Goal: Find contact information: Find contact information

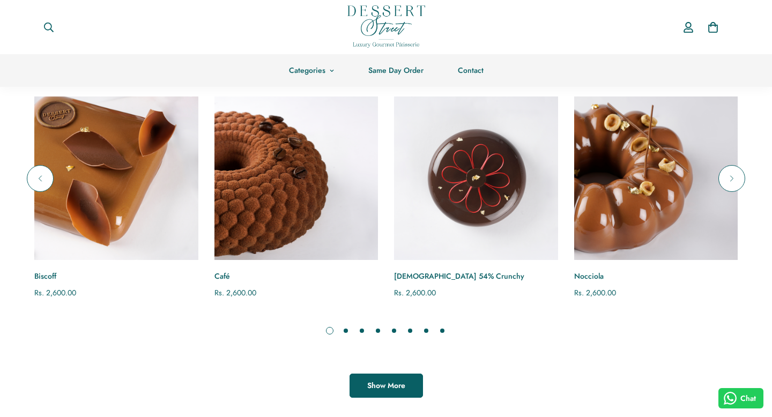
scroll to position [761, 0]
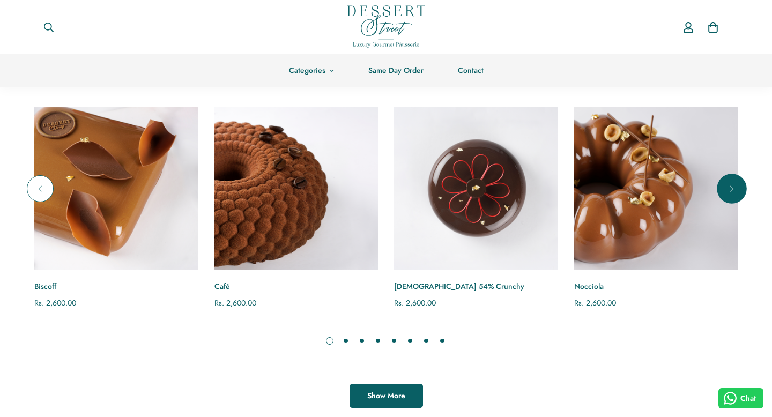
click at [739, 189] on button "Next" at bounding box center [732, 188] width 27 height 27
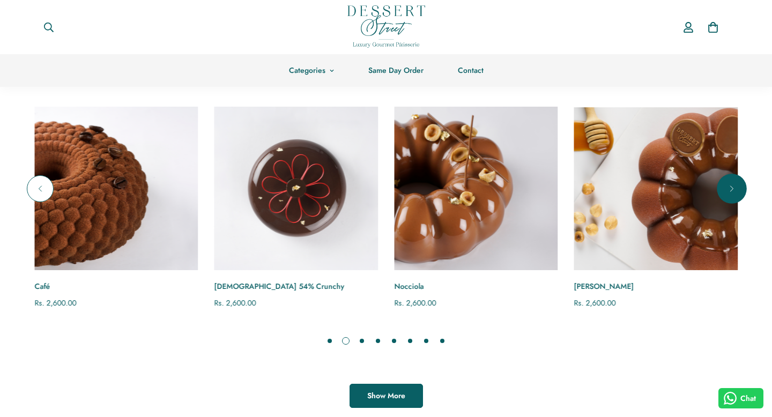
click at [739, 189] on button "Next" at bounding box center [732, 188] width 27 height 27
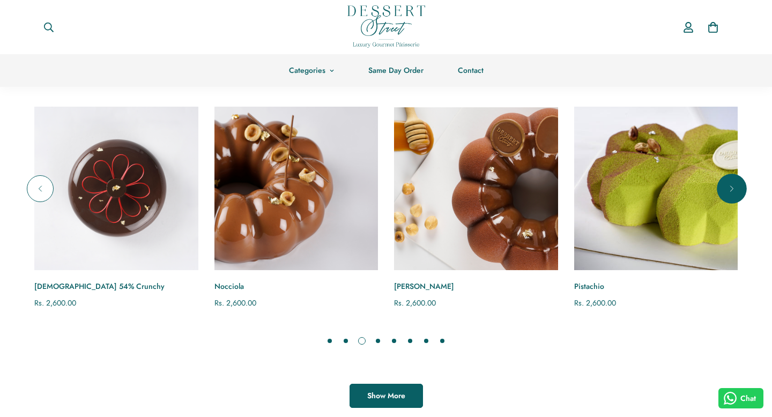
click at [739, 189] on button "Next" at bounding box center [732, 188] width 27 height 27
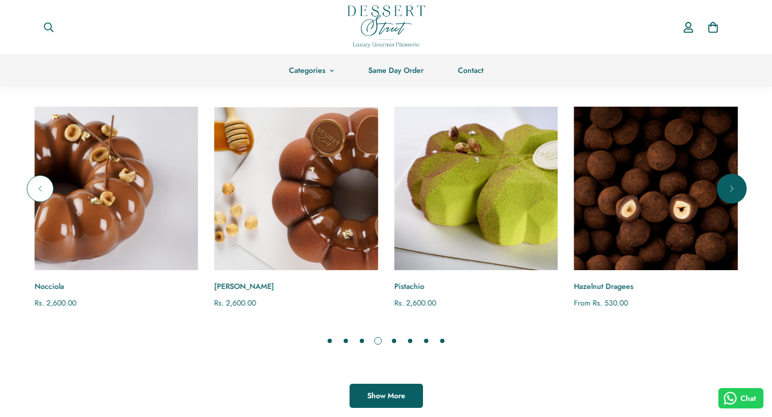
click at [739, 189] on button "Next" at bounding box center [732, 188] width 27 height 27
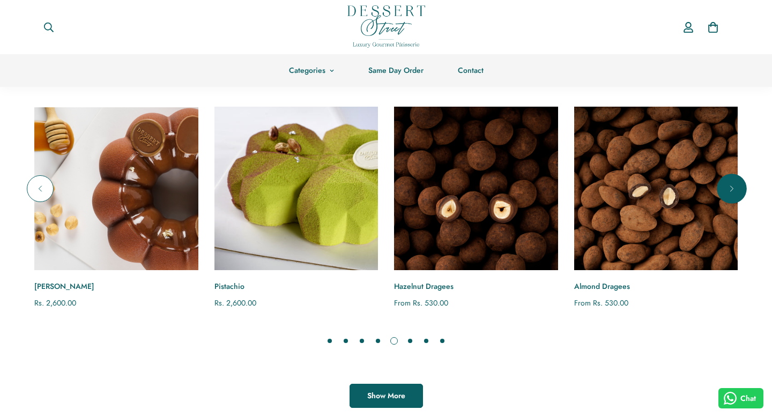
click at [739, 189] on button "Next" at bounding box center [732, 188] width 27 height 27
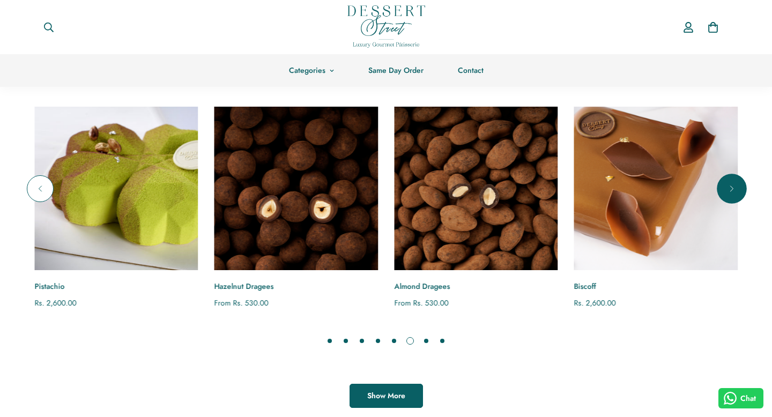
click at [739, 189] on button "Next" at bounding box center [732, 188] width 27 height 27
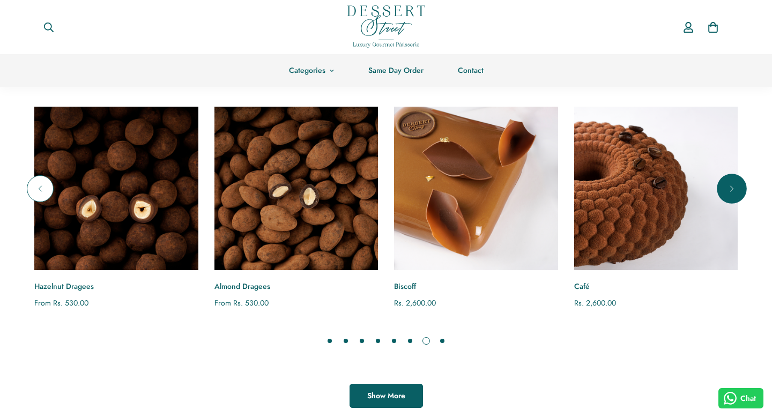
click at [739, 189] on button "Next" at bounding box center [732, 188] width 27 height 27
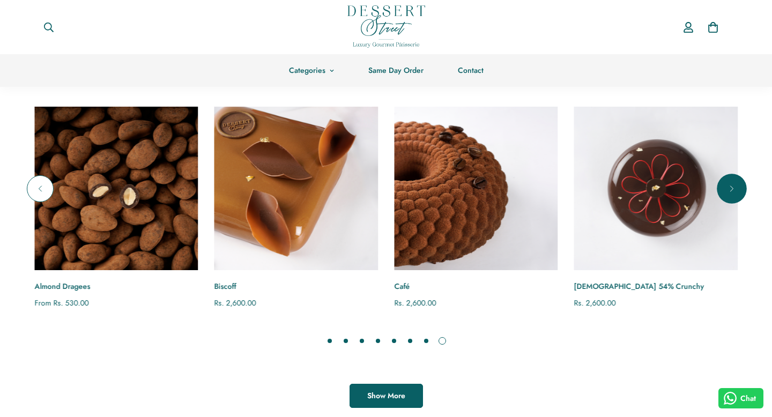
click at [739, 189] on button "Next" at bounding box center [732, 188] width 27 height 27
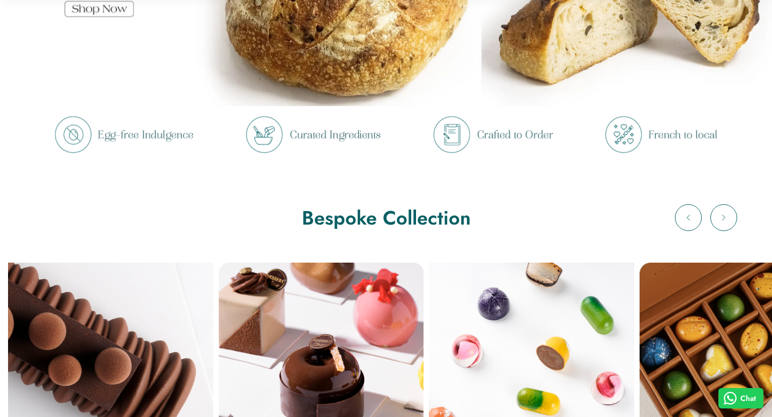
scroll to position [310, 0]
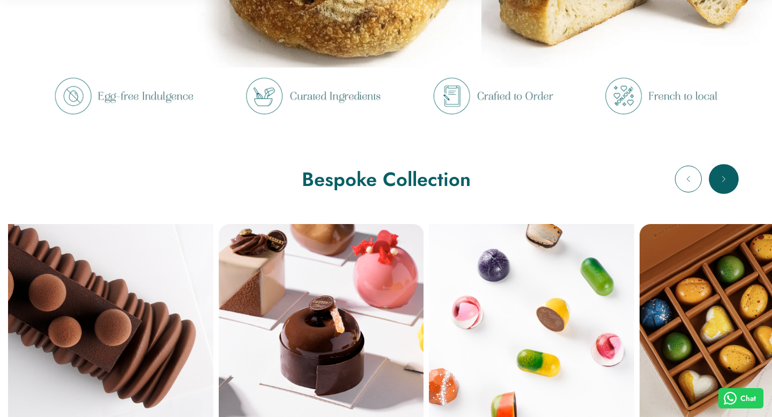
click at [727, 187] on button "Next" at bounding box center [724, 179] width 27 height 27
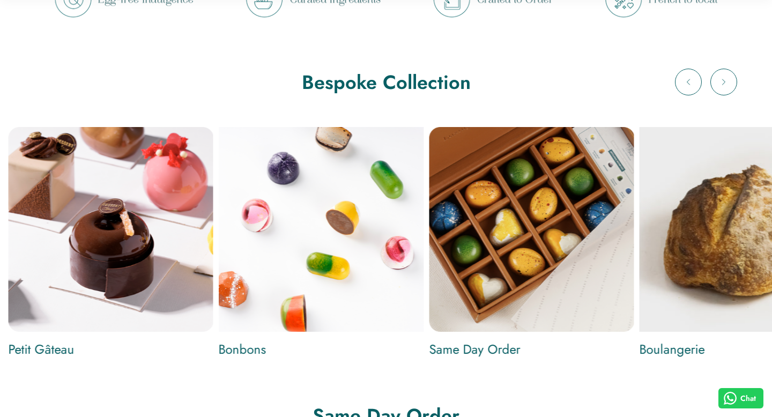
scroll to position [423, 0]
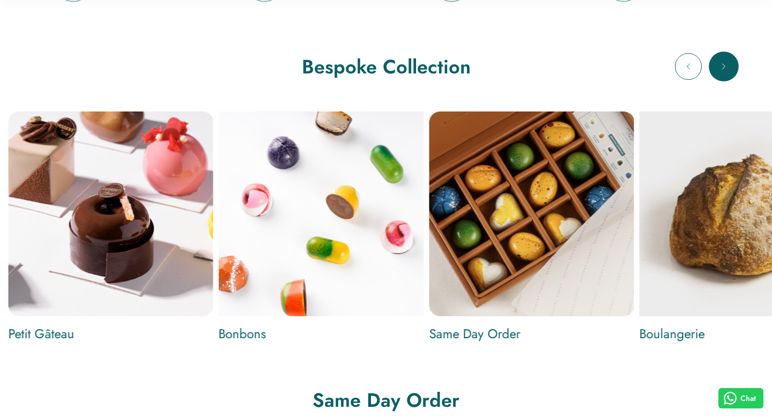
click at [717, 57] on button "Next" at bounding box center [724, 66] width 27 height 27
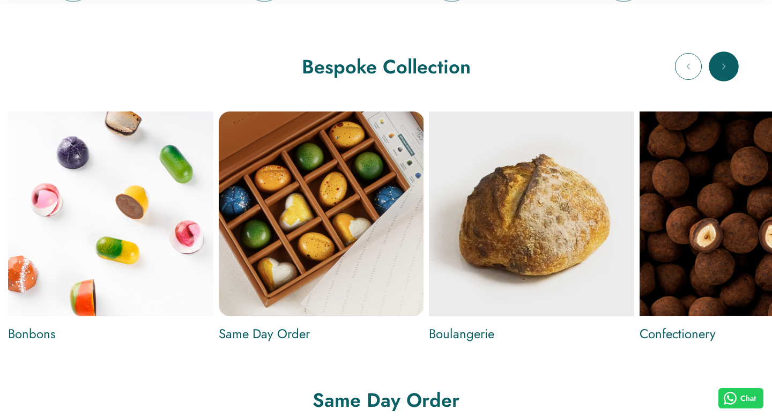
click at [717, 57] on button "Next" at bounding box center [724, 66] width 27 height 27
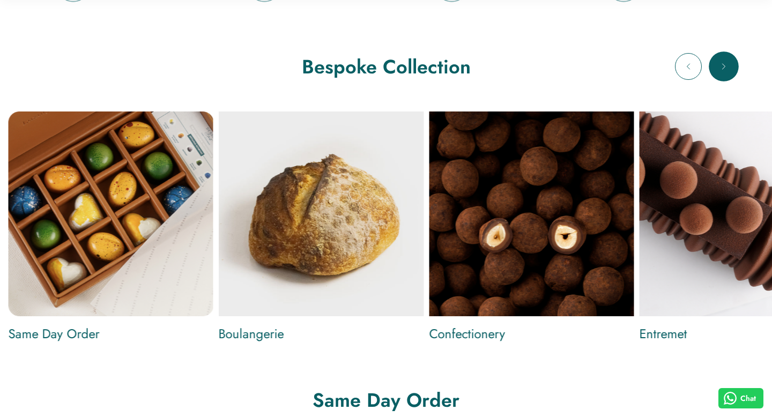
click at [717, 57] on button "Next" at bounding box center [724, 66] width 27 height 27
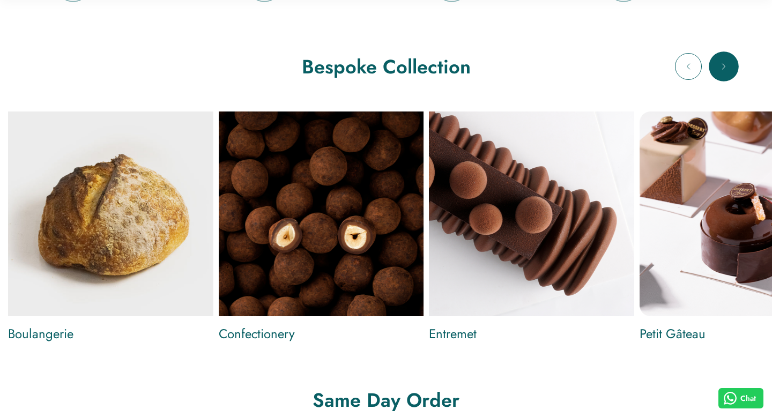
click at [717, 57] on button "Next" at bounding box center [724, 66] width 27 height 27
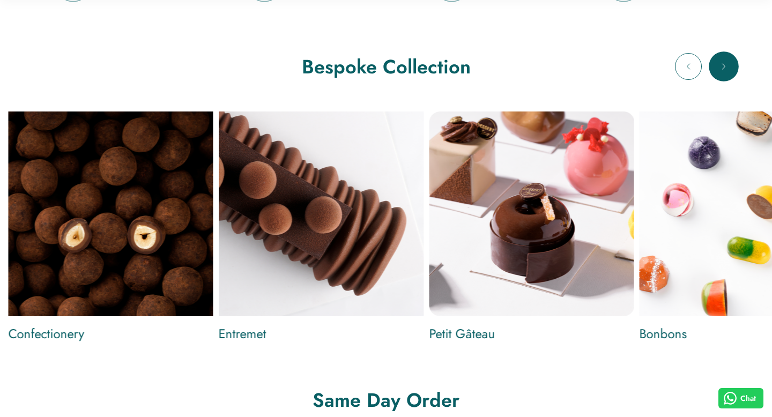
click at [717, 57] on button "Next" at bounding box center [724, 66] width 27 height 27
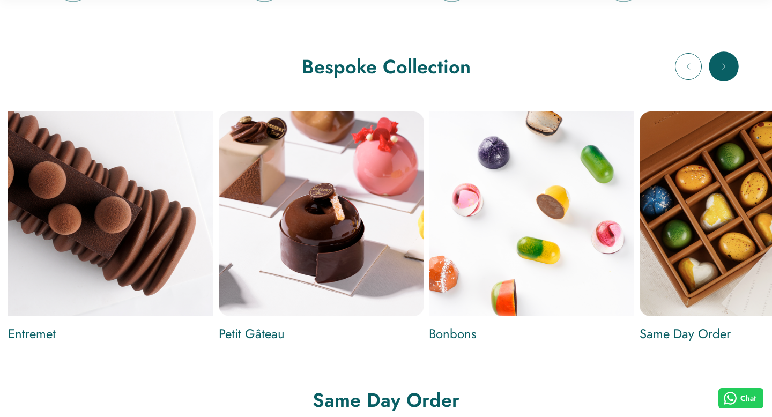
click at [717, 57] on button "Next" at bounding box center [724, 66] width 27 height 27
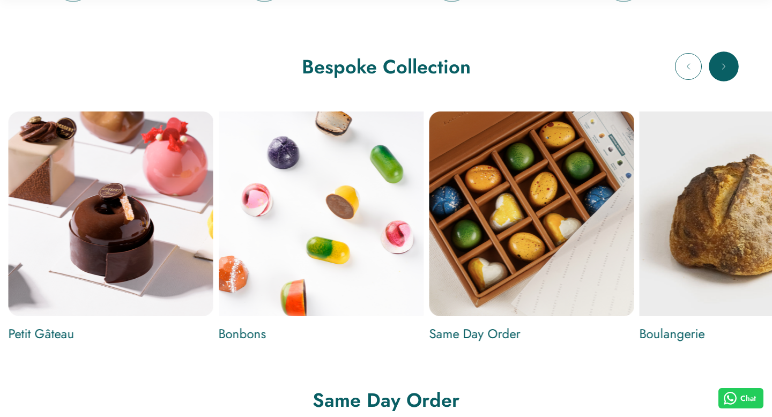
click at [717, 57] on button "Next" at bounding box center [724, 66] width 27 height 27
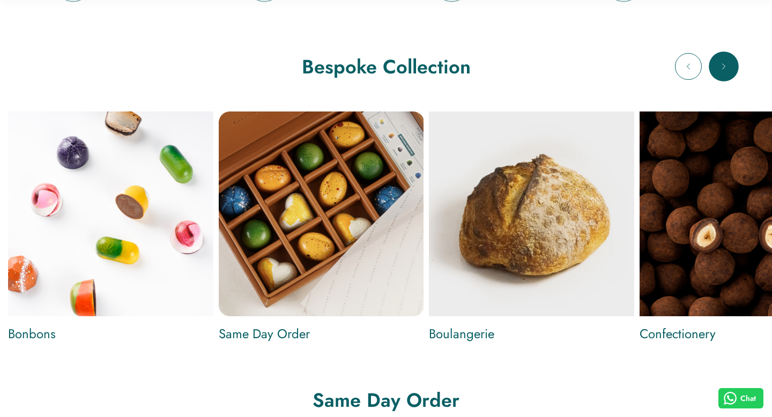
click at [717, 57] on button "Next" at bounding box center [724, 66] width 27 height 27
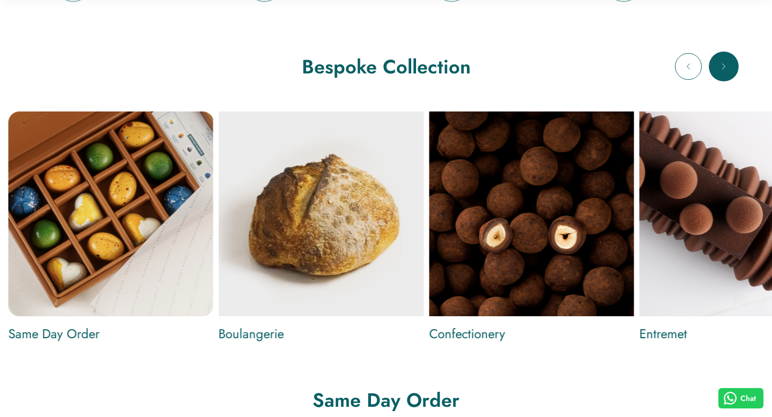
click at [717, 57] on button "Next" at bounding box center [724, 66] width 27 height 27
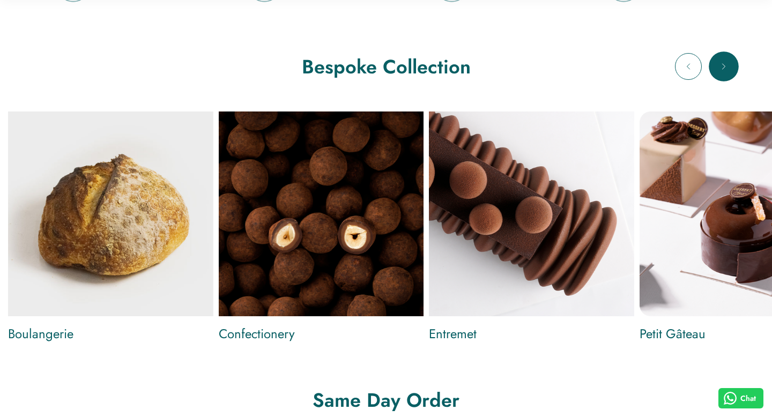
click at [717, 57] on button "Next" at bounding box center [724, 66] width 27 height 27
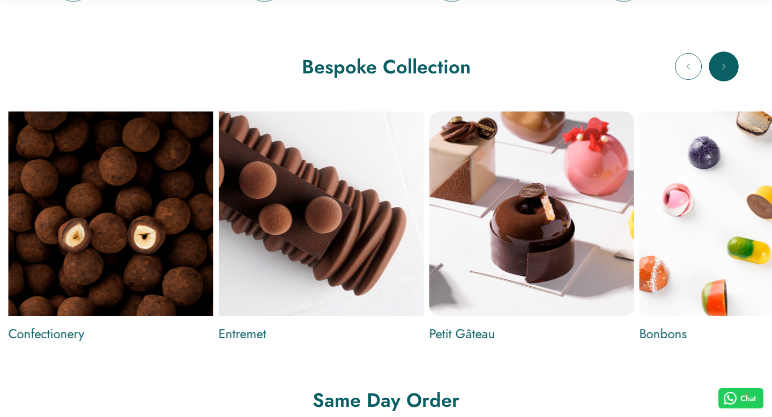
click at [717, 57] on button "Next" at bounding box center [724, 66] width 27 height 27
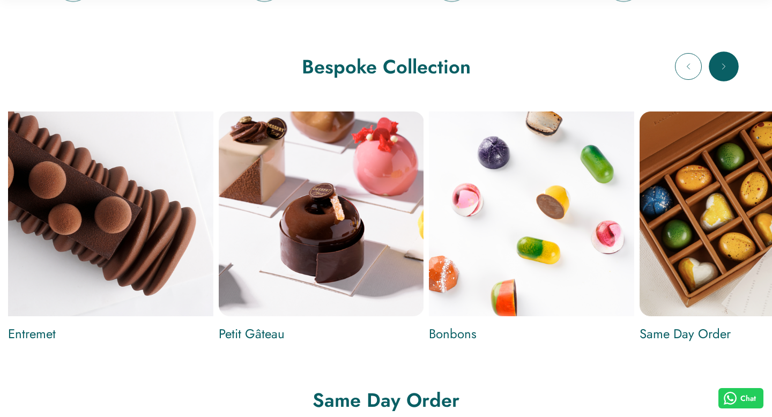
click at [717, 57] on button "Next" at bounding box center [724, 66] width 27 height 27
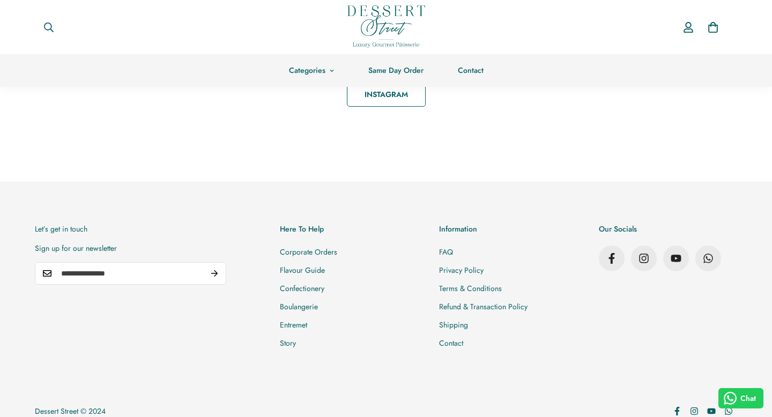
scroll to position [1820, 0]
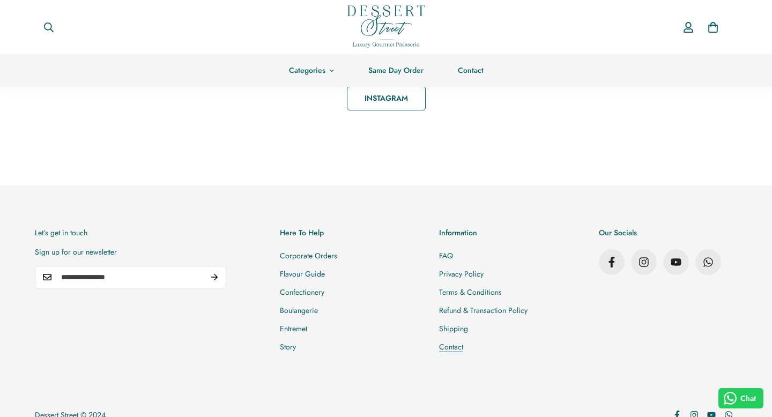
click at [455, 351] on link "Contact" at bounding box center [451, 347] width 24 height 11
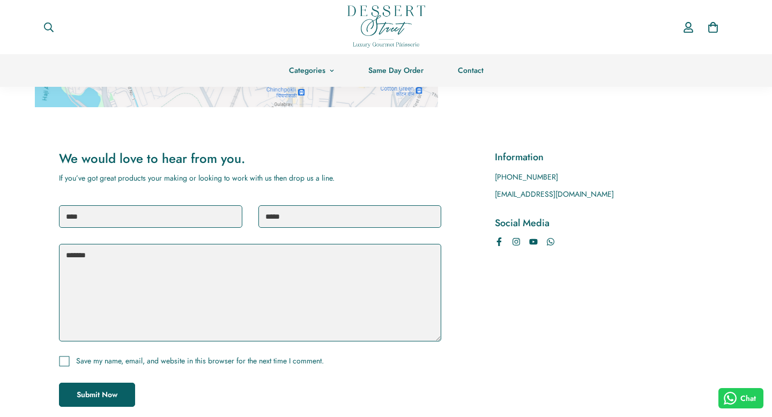
scroll to position [265, 0]
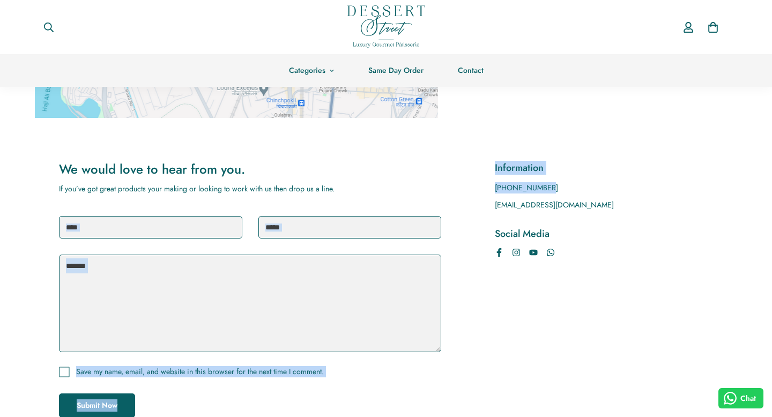
drag, startPoint x: 556, startPoint y: 187, endPoint x: 493, endPoint y: 191, distance: 62.9
click at [493, 191] on div "We would love to hear from you. If you’ve got great products your making or loo…" at bounding box center [386, 289] width 654 height 257
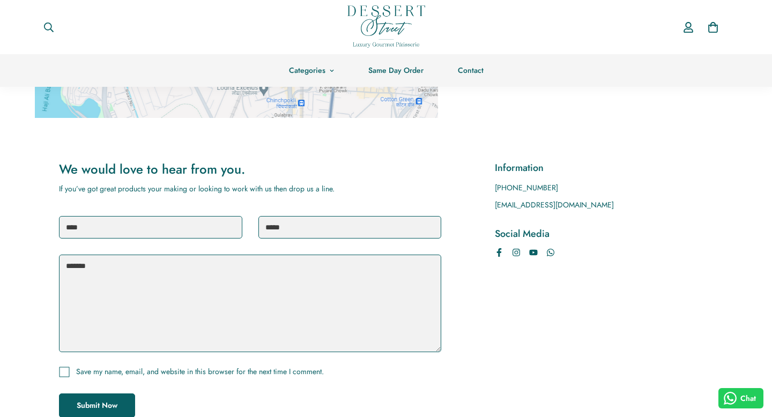
click at [555, 194] on div "+919819927987 orders@thedessertstreet.com" at bounding box center [604, 196] width 218 height 28
drag, startPoint x: 552, startPoint y: 187, endPoint x: 500, endPoint y: 190, distance: 52.1
click at [500, 190] on p "+919819927987" at bounding box center [604, 187] width 218 height 11
copy p "919819927987"
click at [503, 186] on p "+919819927987" at bounding box center [604, 187] width 218 height 11
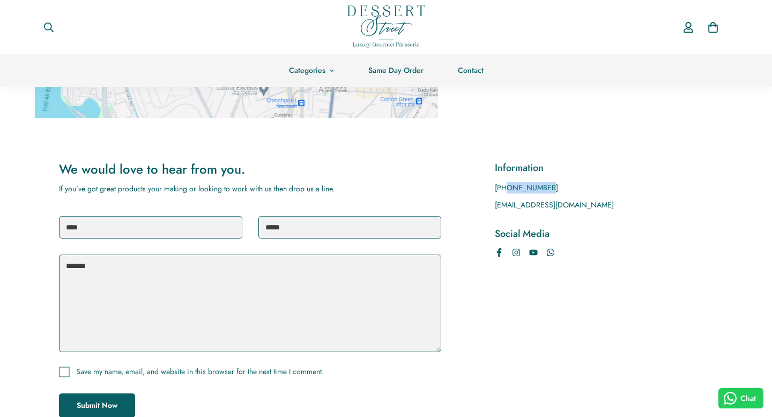
drag, startPoint x: 508, startPoint y: 187, endPoint x: 551, endPoint y: 187, distance: 42.9
click at [551, 187] on p "+919819927987" at bounding box center [604, 187] width 218 height 11
copy p "9819927987"
